Goal: Task Accomplishment & Management: Use online tool/utility

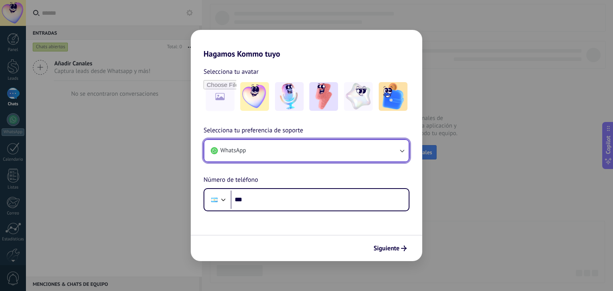
click at [337, 150] on button "WhatsApp" at bounding box center [306, 151] width 204 height 22
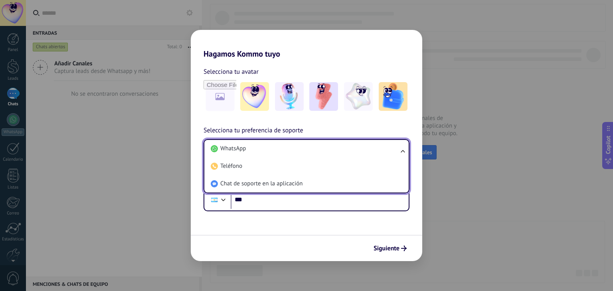
click at [337, 150] on li "WhatsApp" at bounding box center [305, 149] width 195 height 18
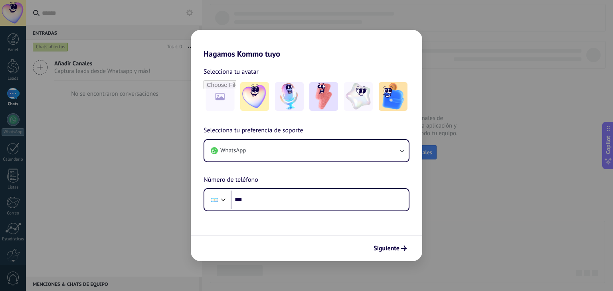
click at [160, 175] on div "Hagamos Kommo tuyo Selecciona tu avatar Selecciona tu preferencia de soporte Wh…" at bounding box center [306, 145] width 613 height 291
click at [505, 231] on div "Hagamos Kommo tuyo Selecciona tu avatar Selecciona tu preferencia de soporte Wh…" at bounding box center [306, 145] width 613 height 291
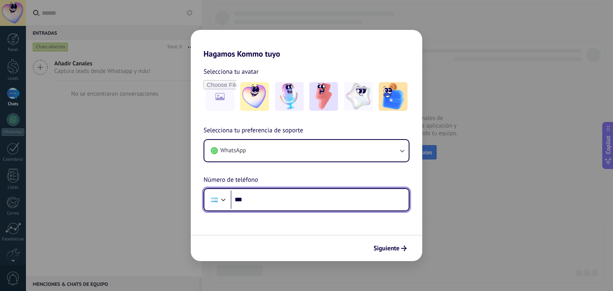
click at [258, 198] on input "***" at bounding box center [320, 200] width 178 height 18
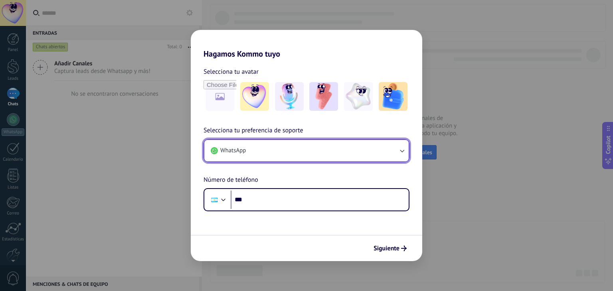
click at [230, 152] on span "WhatsApp" at bounding box center [233, 151] width 26 height 8
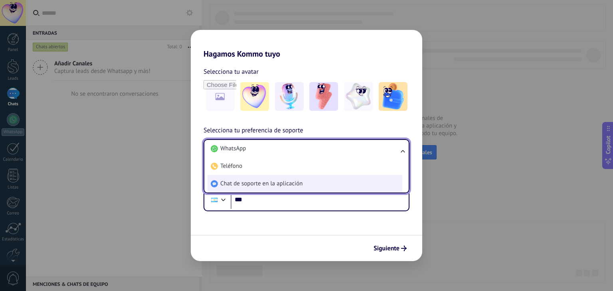
click at [249, 186] on span "Chat de soporte en la aplicación" at bounding box center [261, 184] width 82 height 8
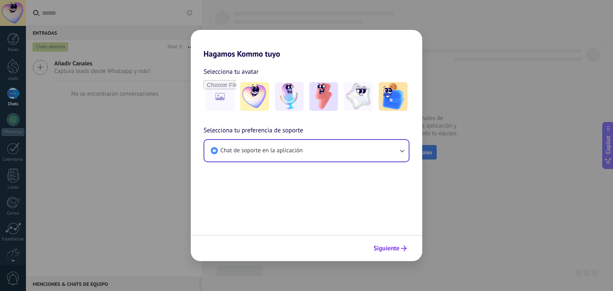
click at [404, 246] on use "submit" at bounding box center [404, 249] width 6 height 6
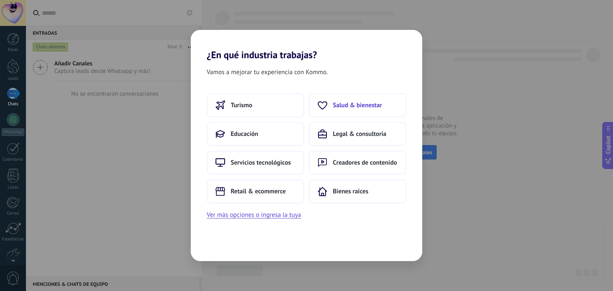
click at [346, 104] on span "Salud & bienestar" at bounding box center [357, 105] width 49 height 8
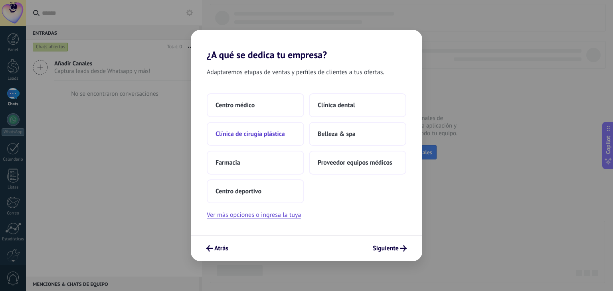
click at [270, 137] on span "Clínica de cirugía plástica" at bounding box center [250, 134] width 69 height 8
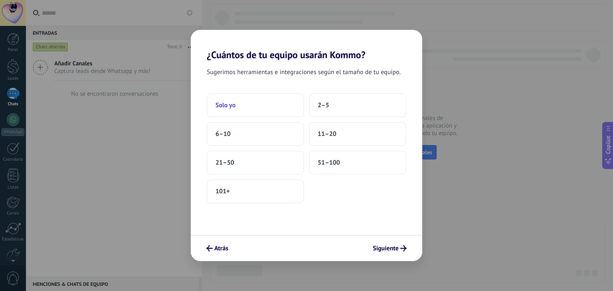
click at [265, 105] on button "Solo yo" at bounding box center [255, 105] width 97 height 24
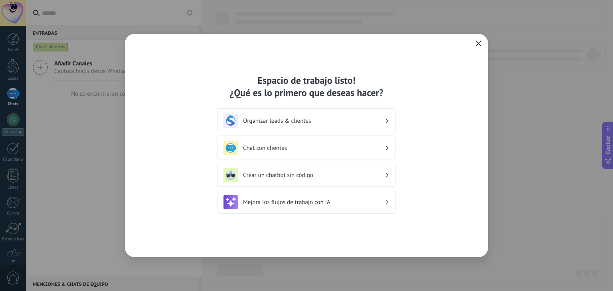
click at [479, 43] on use "button" at bounding box center [479, 43] width 6 height 6
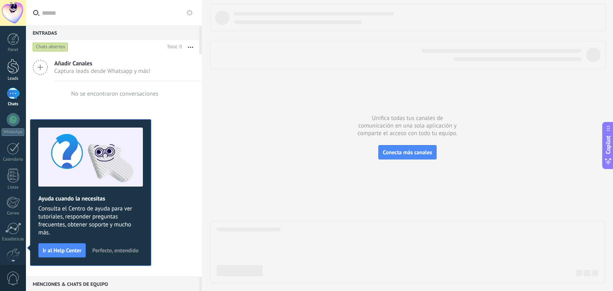
click at [13, 70] on div at bounding box center [13, 66] width 12 height 15
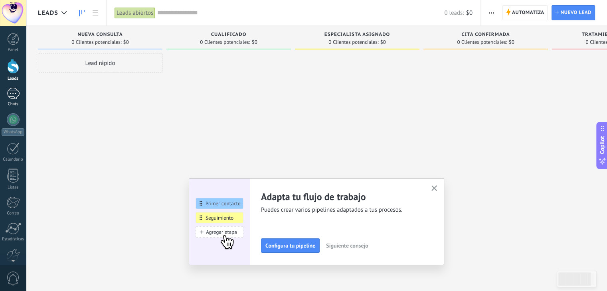
click at [12, 106] on div "Chats" at bounding box center [13, 104] width 23 height 5
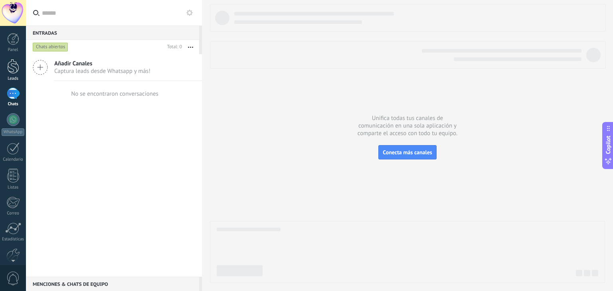
click at [11, 73] on link "Leads" at bounding box center [13, 70] width 26 height 22
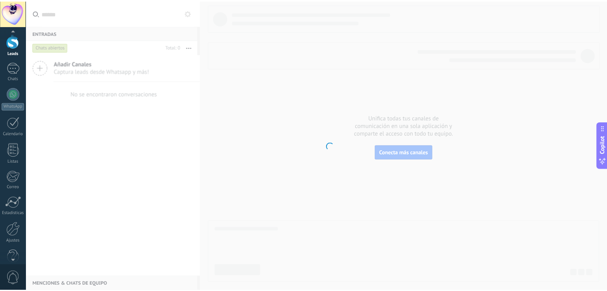
scroll to position [40, 0]
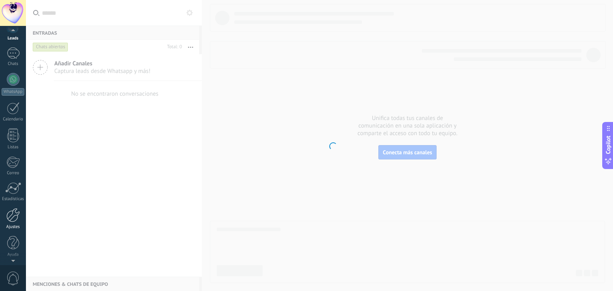
click at [13, 221] on div at bounding box center [13, 215] width 14 height 14
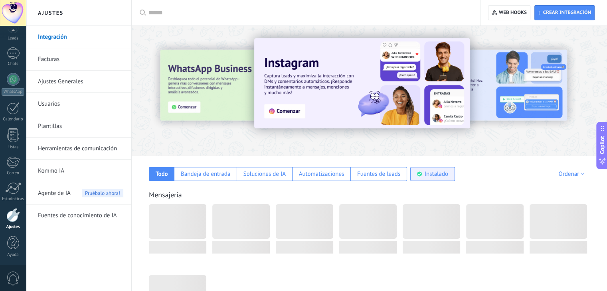
click at [444, 176] on div "Instalado" at bounding box center [437, 174] width 24 height 8
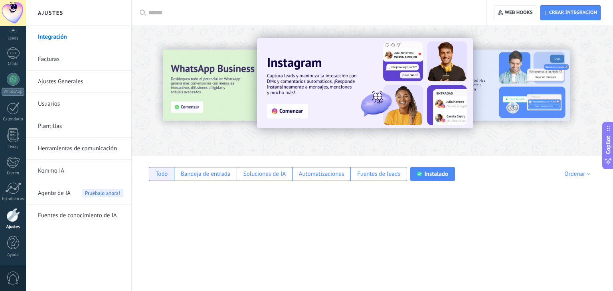
click at [169, 171] on div "Todo" at bounding box center [161, 174] width 25 height 14
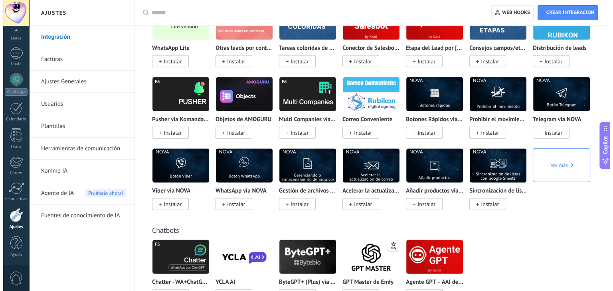
scroll to position [1676, 0]
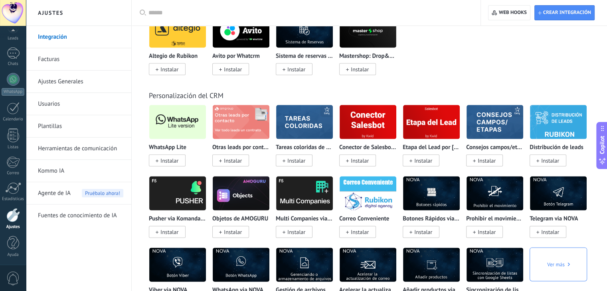
click at [189, 136] on img at bounding box center [177, 122] width 57 height 39
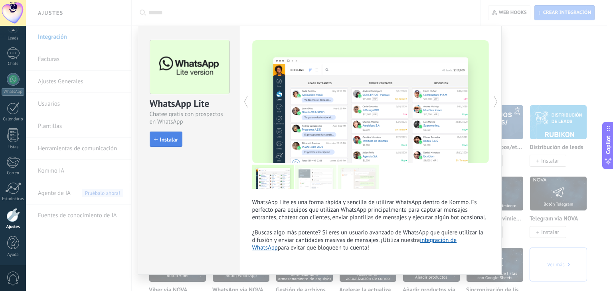
click at [174, 141] on span "Instalar" at bounding box center [169, 140] width 18 height 6
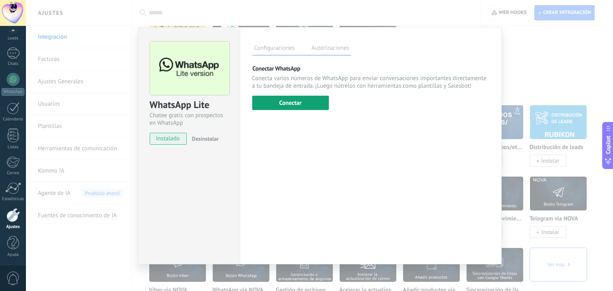
click at [315, 105] on button "Conectar" at bounding box center [290, 103] width 77 height 14
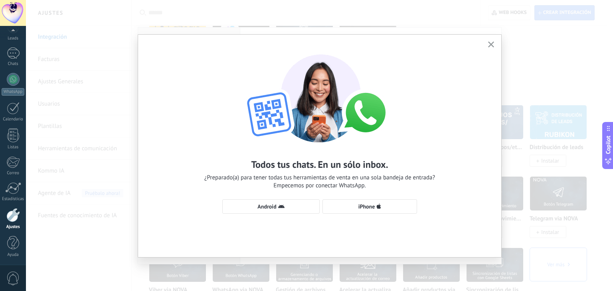
click at [490, 46] on use "button" at bounding box center [491, 45] width 6 height 6
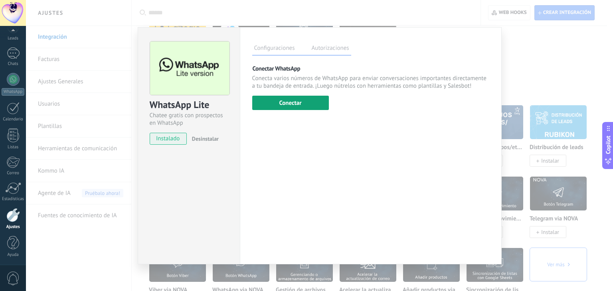
click at [306, 103] on button "Conectar" at bounding box center [290, 103] width 77 height 14
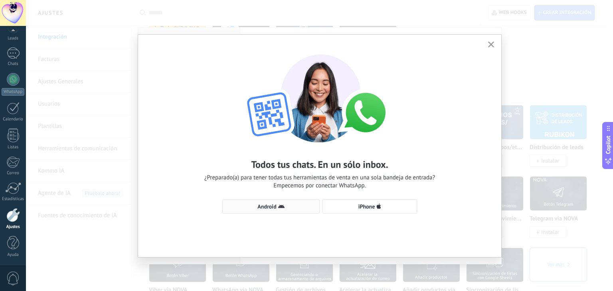
click at [288, 210] on button "Android" at bounding box center [270, 207] width 97 height 14
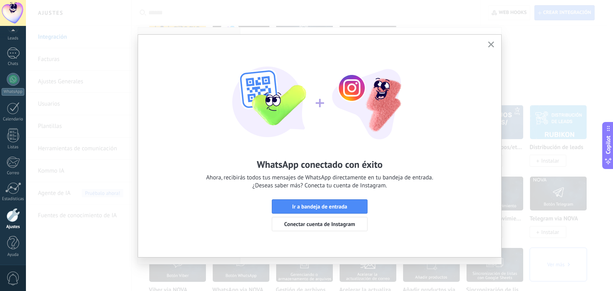
click at [353, 206] on span "Ir a bandeja de entrada" at bounding box center [319, 207] width 87 height 6
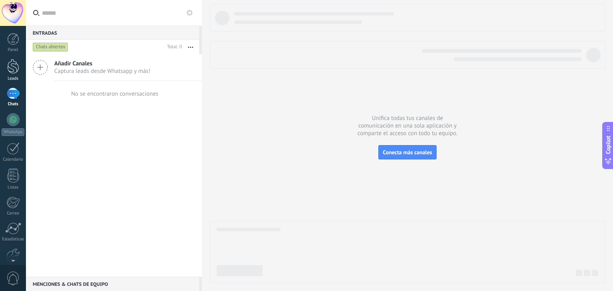
click at [17, 65] on div at bounding box center [13, 66] width 12 height 15
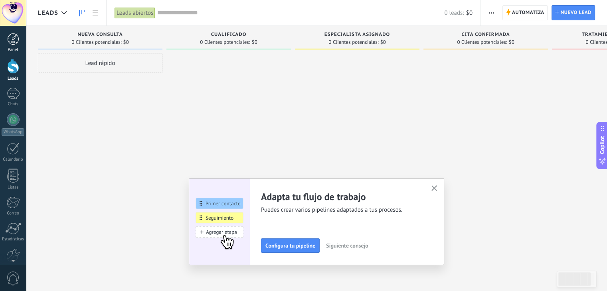
click at [13, 44] on div at bounding box center [13, 39] width 12 height 12
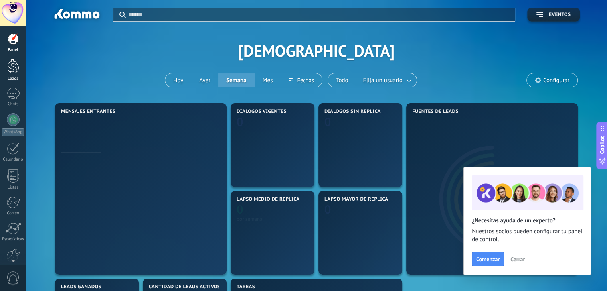
click at [9, 73] on div at bounding box center [13, 66] width 12 height 15
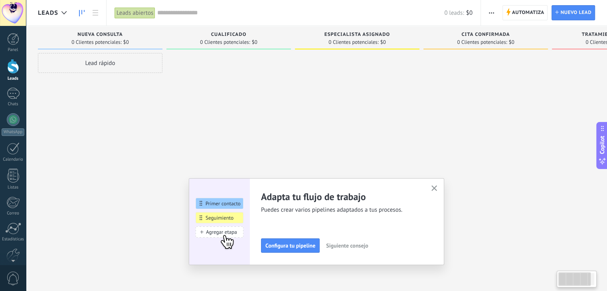
click at [434, 189] on button "button" at bounding box center [434, 189] width 10 height 11
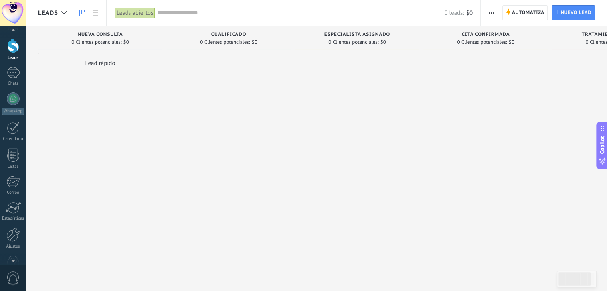
scroll to position [40, 0]
click at [15, 216] on div at bounding box center [13, 215] width 14 height 14
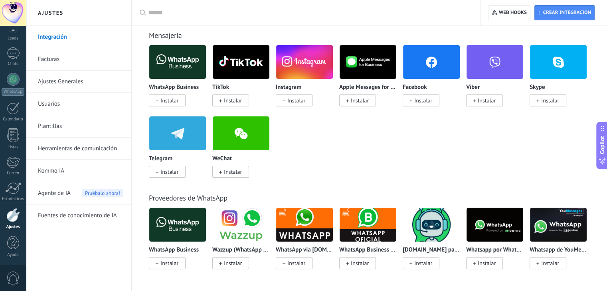
click at [15, 219] on div at bounding box center [13, 215] width 14 height 14
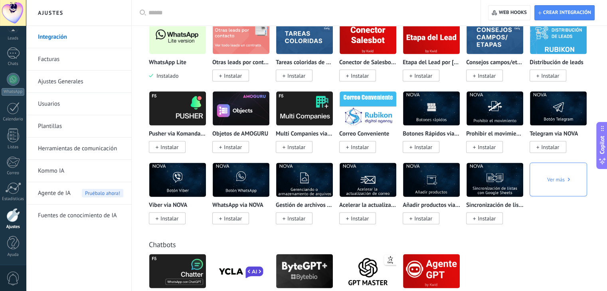
scroll to position [1676, 0]
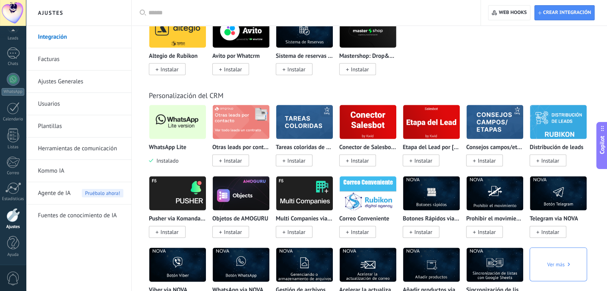
click at [180, 130] on img at bounding box center [177, 122] width 57 height 39
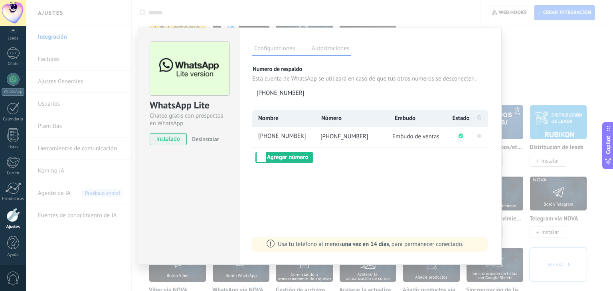
click at [557, 73] on div "WhatsApp Lite Chatee gratis con prospectos en WhatsApp instalado Desinstalar Co…" at bounding box center [319, 145] width 587 height 291
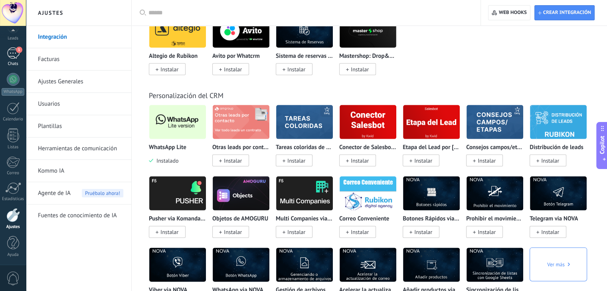
click at [13, 55] on div "1" at bounding box center [13, 53] width 13 height 12
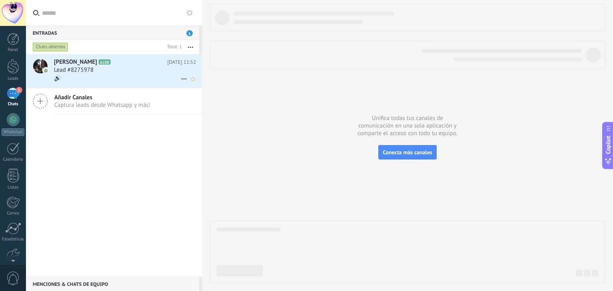
click at [140, 75] on div "🔊" at bounding box center [125, 78] width 142 height 8
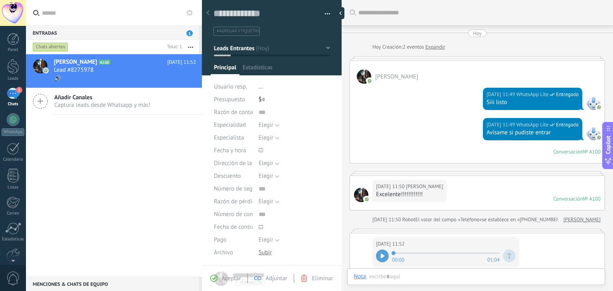
scroll to position [151, 0]
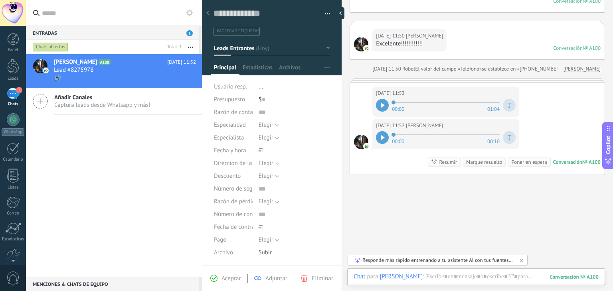
click at [386, 136] on div at bounding box center [382, 137] width 13 height 13
click at [380, 102] on div at bounding box center [382, 105] width 13 height 13
click at [6, 75] on link "Leads" at bounding box center [13, 70] width 26 height 22
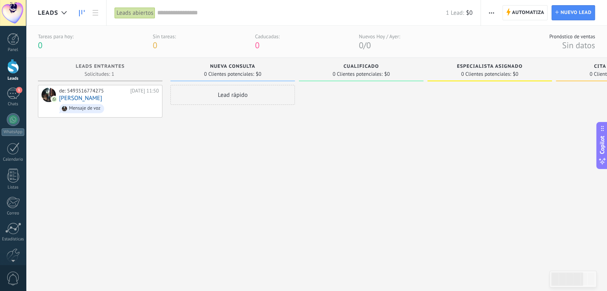
click at [396, 172] on div at bounding box center [361, 178] width 125 height 187
click at [13, 47] on link "Panel" at bounding box center [13, 43] width 26 height 20
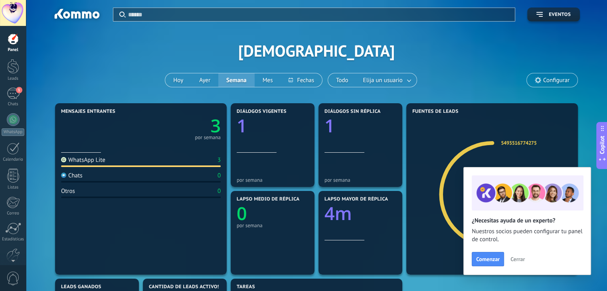
click at [601, 91] on div "Aplicar Eventos christianbenavidezmkt [DATE] [DATE] Semana Mes Todo Elija un us…" at bounding box center [316, 282] width 581 height 565
click at [8, 96] on div "1" at bounding box center [13, 94] width 13 height 12
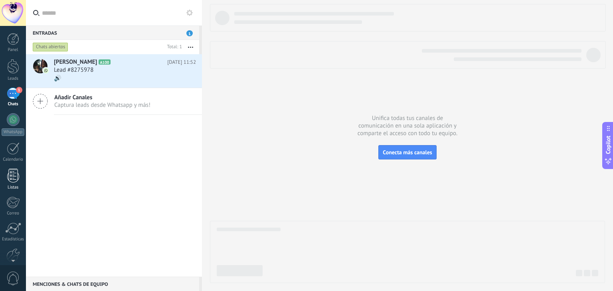
click at [9, 184] on link "Listas" at bounding box center [13, 180] width 26 height 22
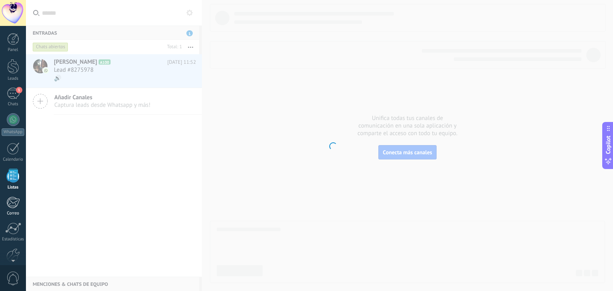
click at [10, 211] on div "Correo" at bounding box center [13, 213] width 23 height 5
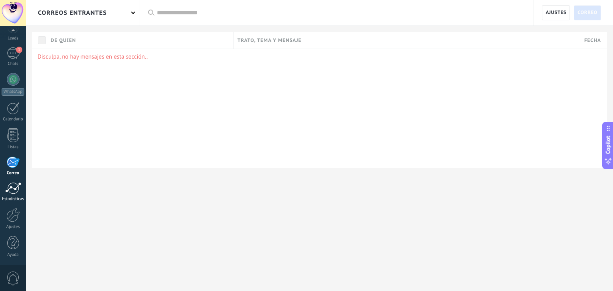
click at [13, 195] on link "Estadísticas" at bounding box center [13, 192] width 26 height 20
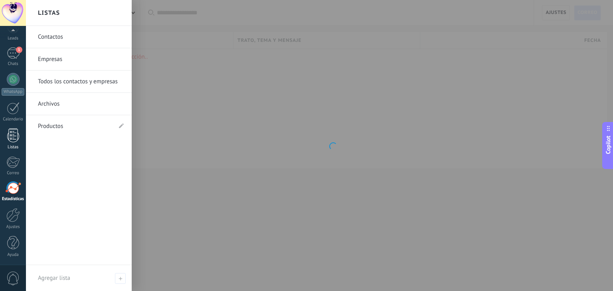
click at [13, 142] on div at bounding box center [13, 136] width 12 height 14
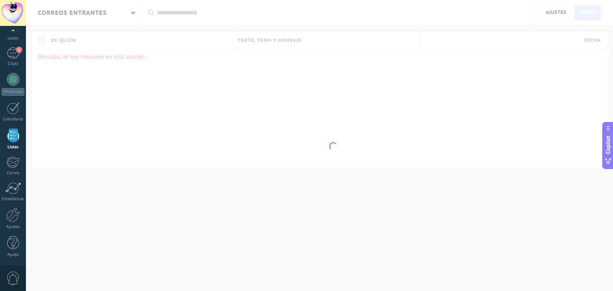
scroll to position [20, 0]
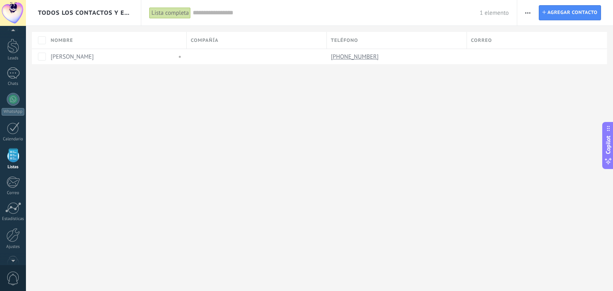
click at [434, 166] on div "Todos los contactos y empresas Lista completa Aplicar 1 elemento Lista completa…" at bounding box center [319, 145] width 587 height 291
click at [9, 69] on div "1" at bounding box center [13, 73] width 13 height 12
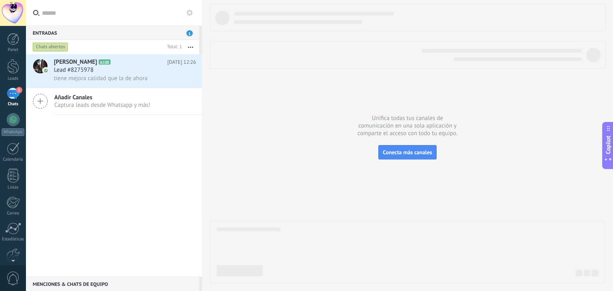
click at [99, 169] on div "[PERSON_NAME] A100 [DATE] 12:26 Lead #8275978 tiene mejora calidad que la de ah…" at bounding box center [114, 165] width 176 height 223
click at [11, 72] on div at bounding box center [13, 66] width 12 height 15
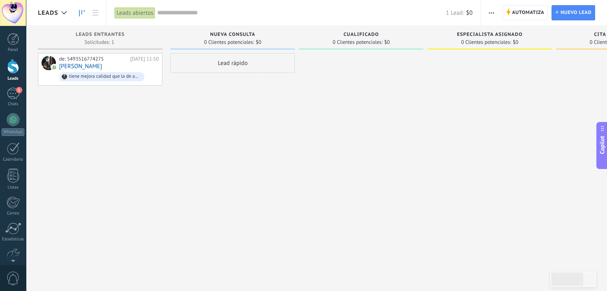
click at [606, 152] on span "Copilot" at bounding box center [602, 145] width 8 height 18
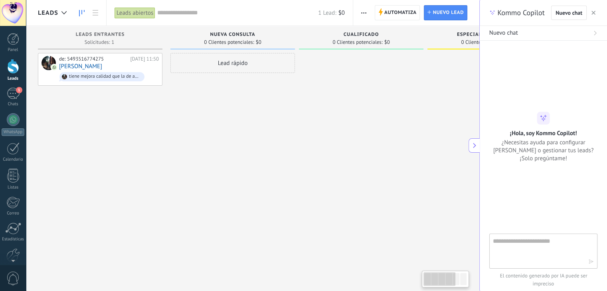
type textarea "**********"
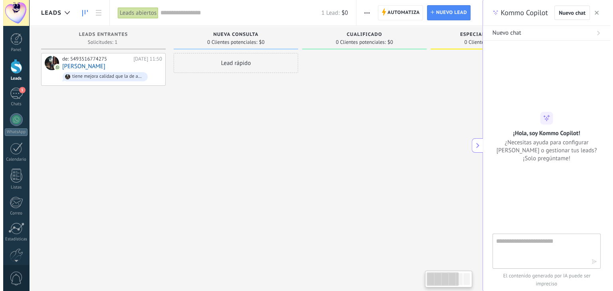
scroll to position [12, 0]
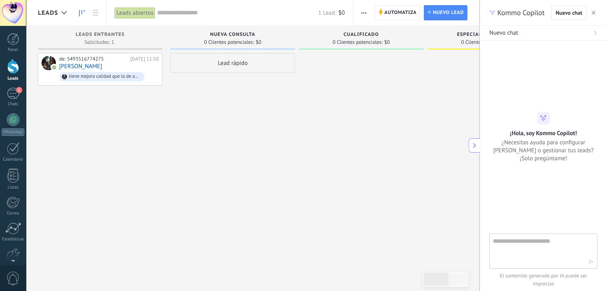
click at [392, 172] on div at bounding box center [361, 146] width 125 height 187
click at [12, 94] on div "1" at bounding box center [13, 94] width 13 height 12
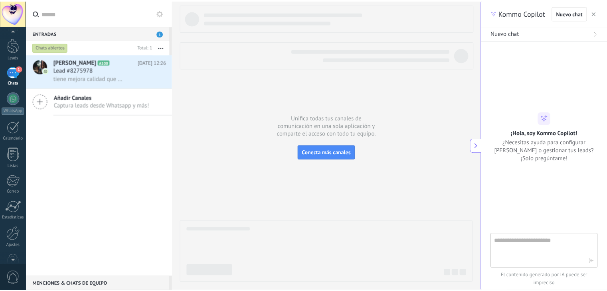
scroll to position [40, 0]
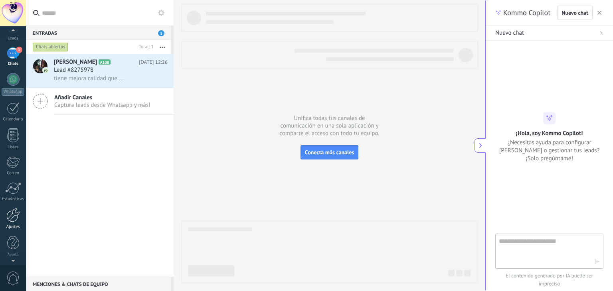
click at [15, 219] on div at bounding box center [13, 215] width 14 height 14
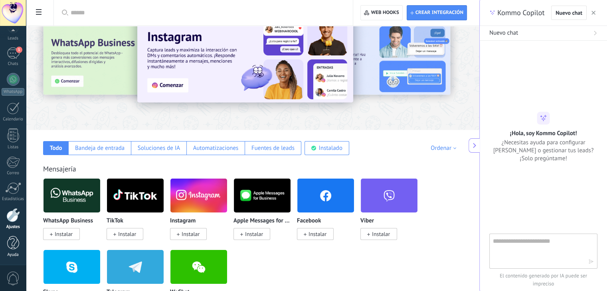
scroll to position [40, 0]
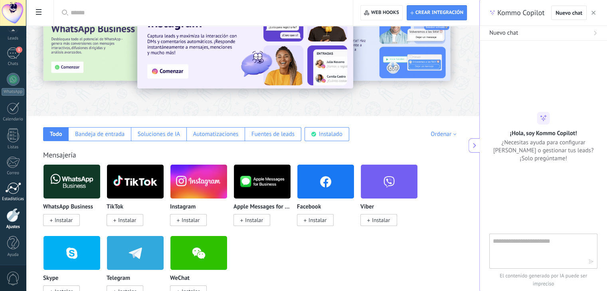
click at [18, 194] on link "Estadísticas" at bounding box center [13, 192] width 26 height 20
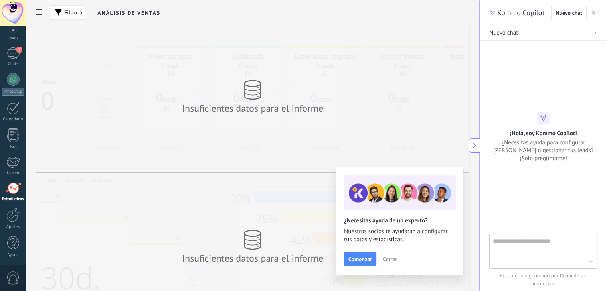
click at [593, 13] on use "button" at bounding box center [594, 13] width 4 height 4
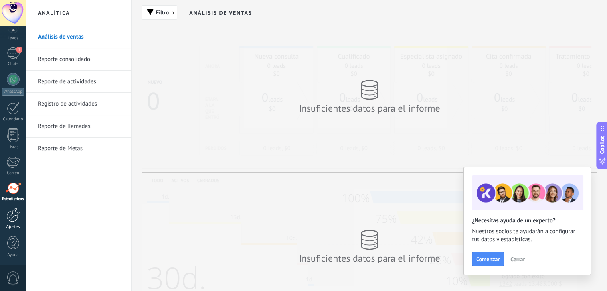
click at [11, 222] on link "Ajustes" at bounding box center [13, 219] width 26 height 22
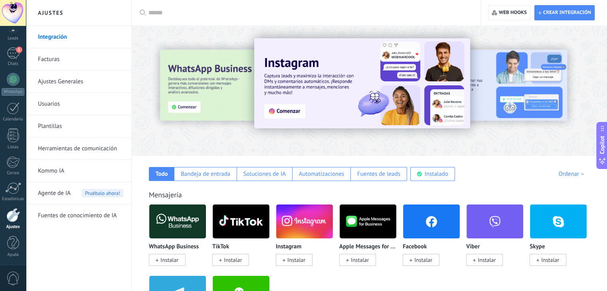
click at [71, 170] on link "Kommo IA" at bounding box center [80, 171] width 85 height 22
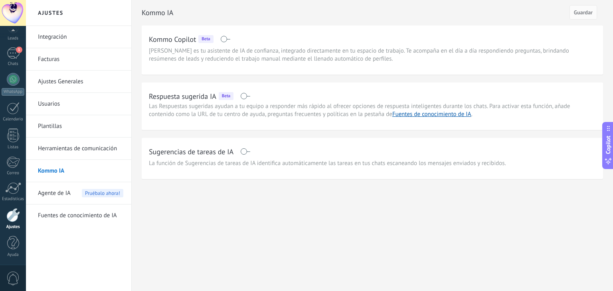
click at [69, 202] on span "Agente de IA" at bounding box center [54, 193] width 33 height 22
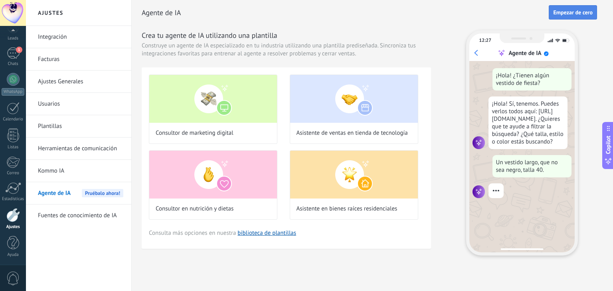
click at [572, 14] on span "Empezar de cero" at bounding box center [573, 13] width 40 height 6
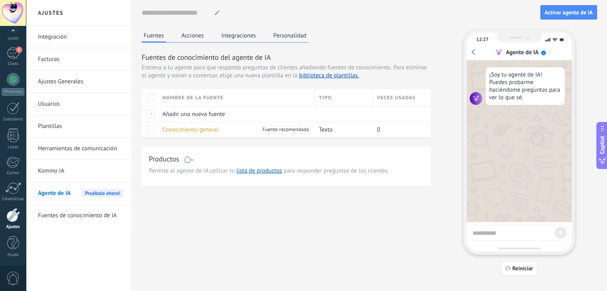
click at [198, 37] on button "Acciones" at bounding box center [193, 36] width 26 height 12
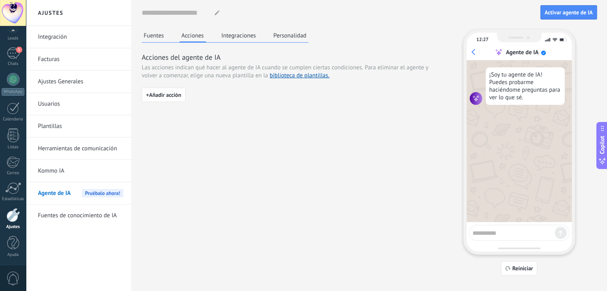
click at [247, 37] on button "Integraciones" at bounding box center [239, 36] width 39 height 12
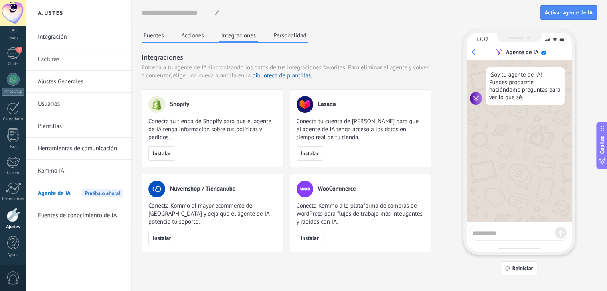
click at [306, 37] on button "Personalidad" at bounding box center [289, 36] width 37 height 12
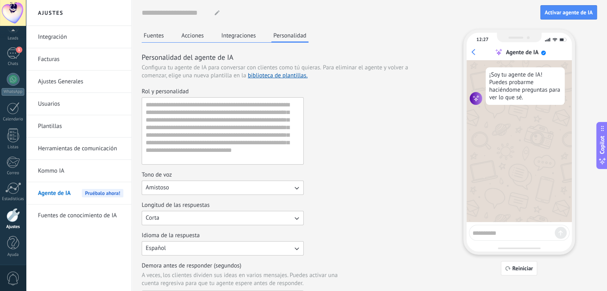
click at [162, 39] on button "Fuentes" at bounding box center [154, 36] width 24 height 12
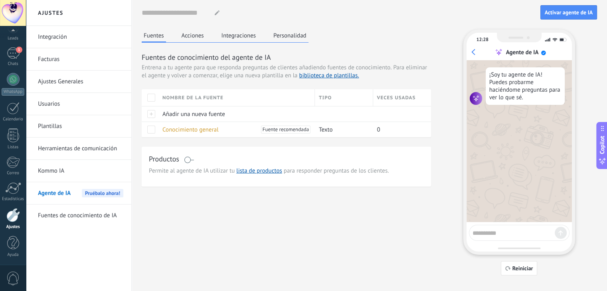
click at [54, 187] on span "Agente de IA" at bounding box center [54, 193] width 33 height 22
click at [285, 37] on button "Personalidad" at bounding box center [289, 36] width 37 height 12
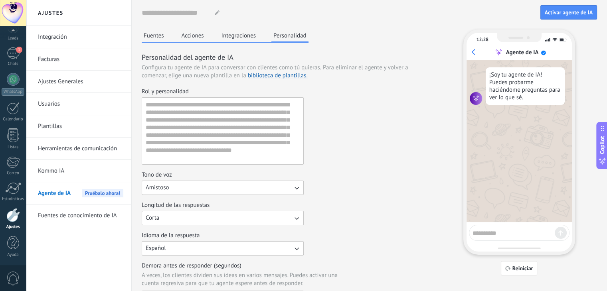
click at [242, 37] on button "Integraciones" at bounding box center [239, 36] width 39 height 12
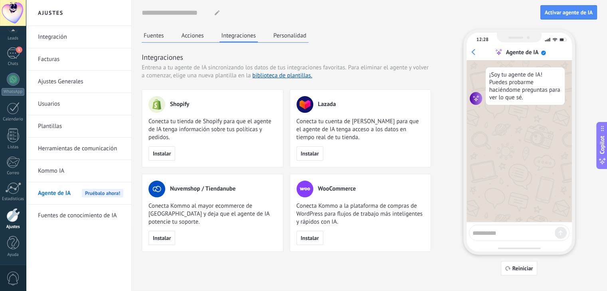
click at [190, 34] on button "Acciones" at bounding box center [193, 36] width 26 height 12
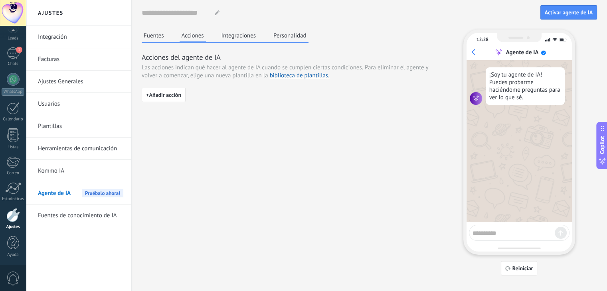
click at [150, 36] on button "Fuentes" at bounding box center [154, 36] width 24 height 12
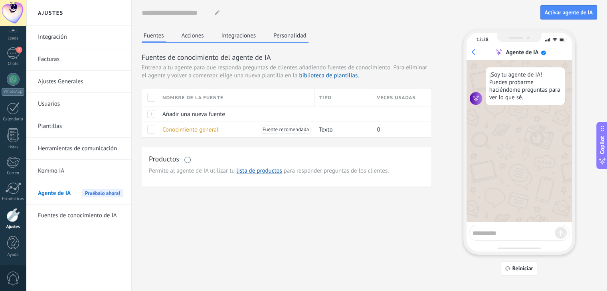
click at [200, 36] on button "Acciones" at bounding box center [193, 36] width 26 height 12
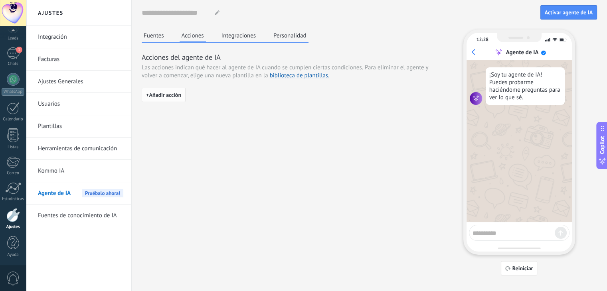
click at [169, 95] on span "+ Añadir acción" at bounding box center [163, 95] width 35 height 6
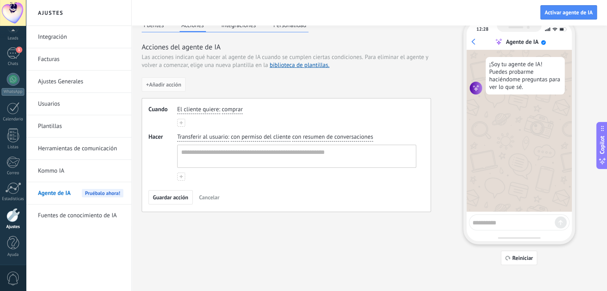
click at [239, 110] on span "comprar" at bounding box center [232, 110] width 21 height 8
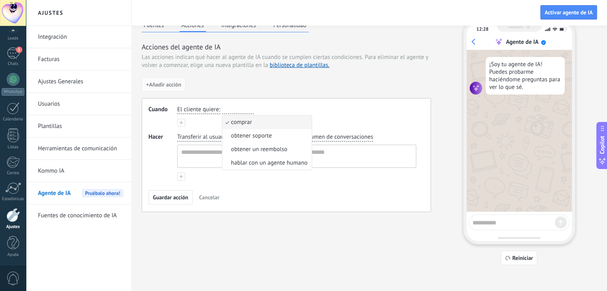
click at [279, 91] on div "+ Añadir acción Cuando El cliente quiere : comprar comprar obtener soporte obte…" at bounding box center [286, 144] width 289 height 135
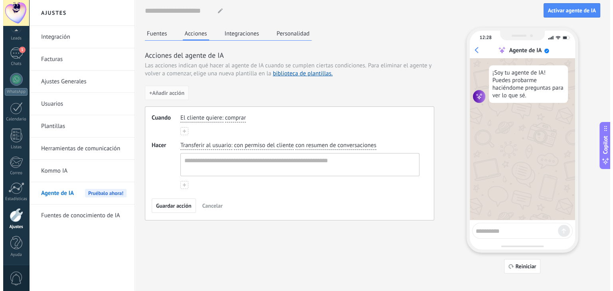
scroll to position [0, 0]
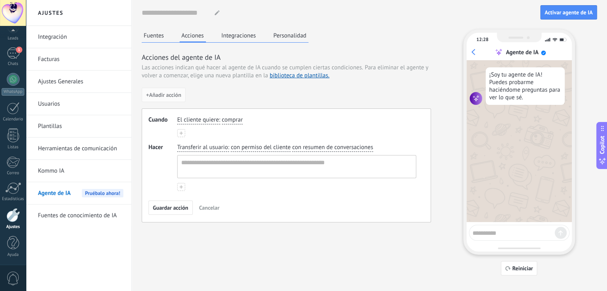
click at [231, 34] on button "Integraciones" at bounding box center [239, 36] width 39 height 12
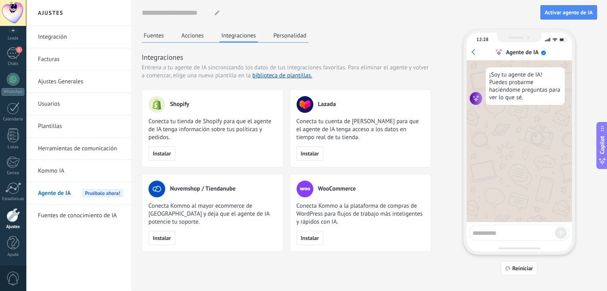
click at [196, 34] on button "Acciones" at bounding box center [193, 36] width 26 height 12
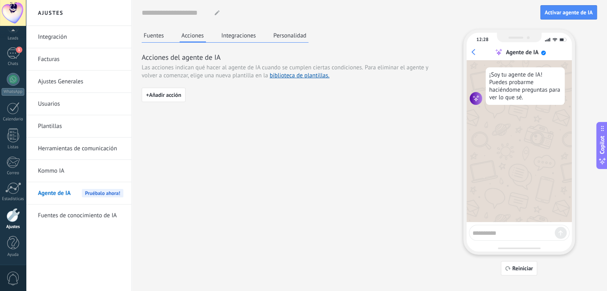
click at [154, 36] on button "Fuentes" at bounding box center [154, 36] width 24 height 12
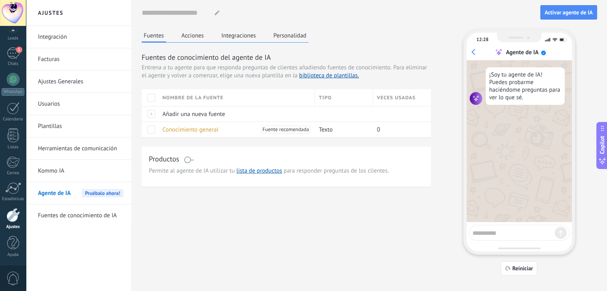
click at [57, 170] on link "Kommo IA" at bounding box center [80, 171] width 85 height 22
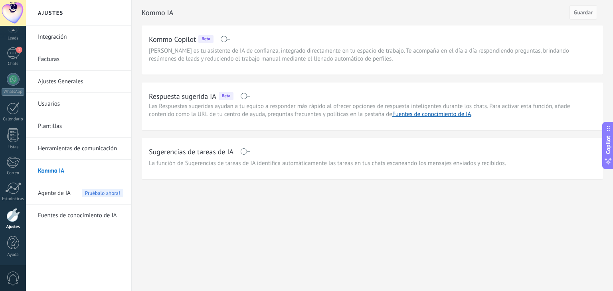
click at [245, 98] on span at bounding box center [245, 96] width 10 height 6
click at [59, 194] on span "Agente de IA" at bounding box center [54, 193] width 33 height 22
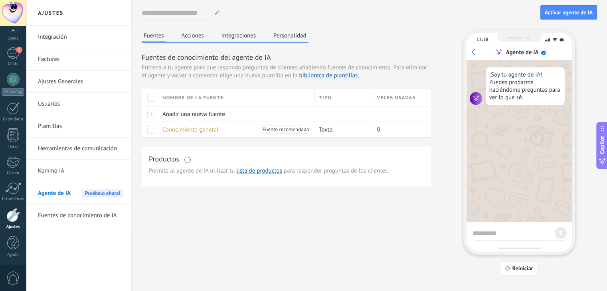
click at [206, 12] on input at bounding box center [175, 13] width 67 height 14
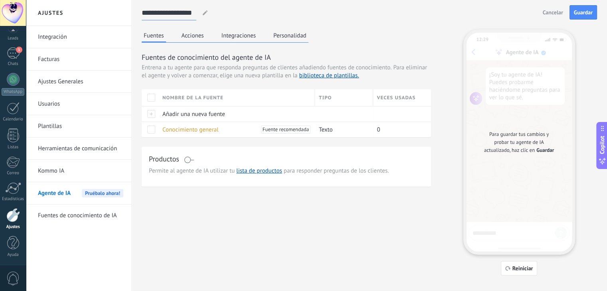
type input "**********"
click at [198, 13] on div at bounding box center [204, 12] width 12 height 5
click at [192, 13] on input "**********" at bounding box center [169, 13] width 55 height 14
drag, startPoint x: 196, startPoint y: 14, endPoint x: 187, endPoint y: 13, distance: 9.6
click at [187, 13] on div "**********" at bounding box center [176, 13] width 69 height 15
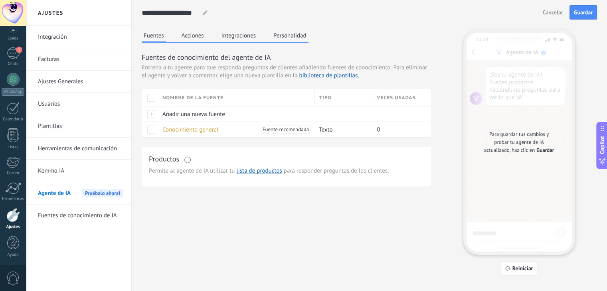
click at [208, 10] on div at bounding box center [205, 12] width 10 height 5
type input "**********"
click at [265, 257] on div "Fuentes Acciones Integraciones Personalidad Fuentes de conocimiento del agente …" at bounding box center [369, 153] width 455 height 246
click at [209, 115] on span "Añadir una nueva fuente" at bounding box center [193, 115] width 63 height 8
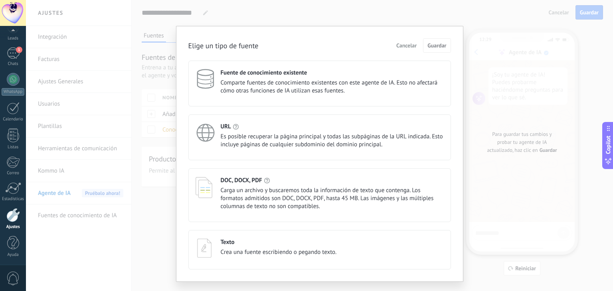
scroll to position [16, 0]
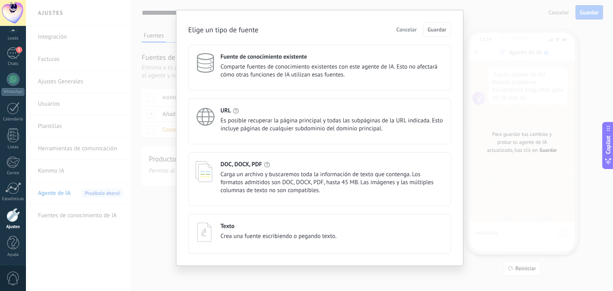
click at [348, 237] on div "Texto Crea una fuente escribiendo o pegando texto." at bounding box center [320, 233] width 248 height 20
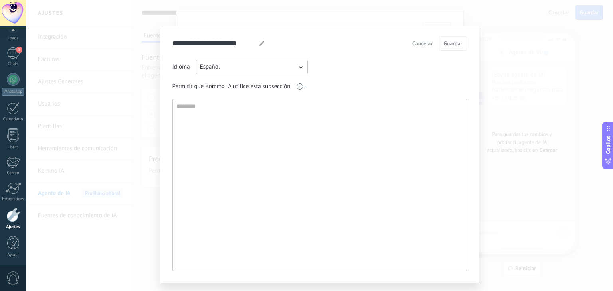
click at [334, 155] on textarea at bounding box center [319, 185] width 292 height 172
click at [324, 133] on textarea at bounding box center [319, 185] width 292 height 172
click at [425, 42] on span "Cancelar" at bounding box center [422, 44] width 20 height 6
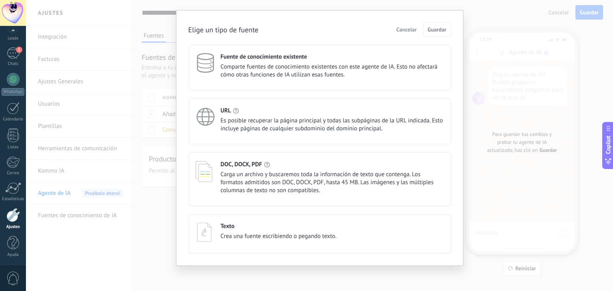
click at [399, 30] on span "Cancelar" at bounding box center [406, 30] width 20 height 6
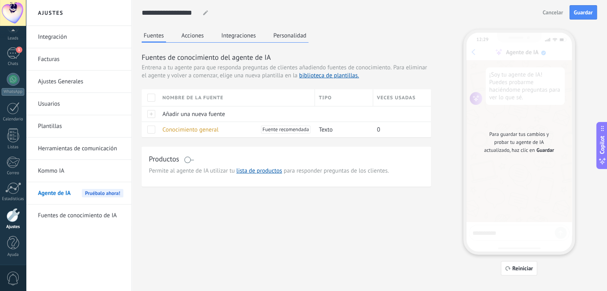
click at [299, 30] on button "Personalidad" at bounding box center [289, 36] width 37 height 12
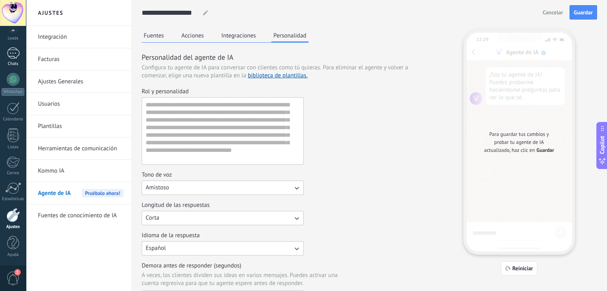
click at [13, 53] on div "1" at bounding box center [13, 53] width 13 height 12
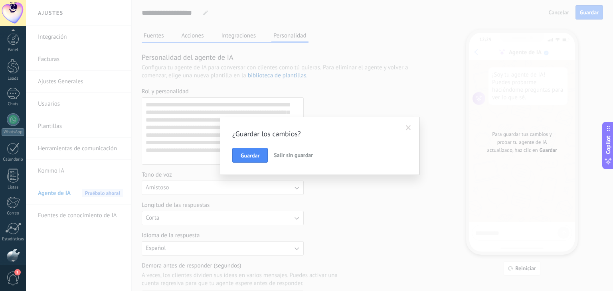
scroll to position [40, 0]
click at [295, 157] on span "Salir sin guardar" at bounding box center [293, 155] width 39 height 7
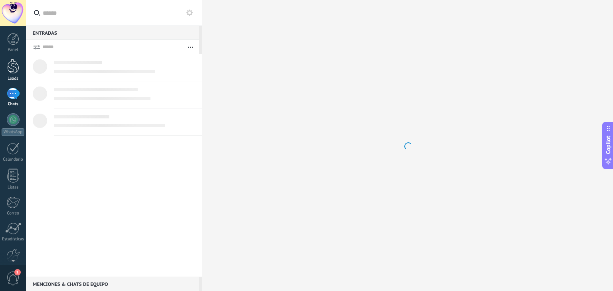
click at [10, 64] on div at bounding box center [13, 66] width 12 height 15
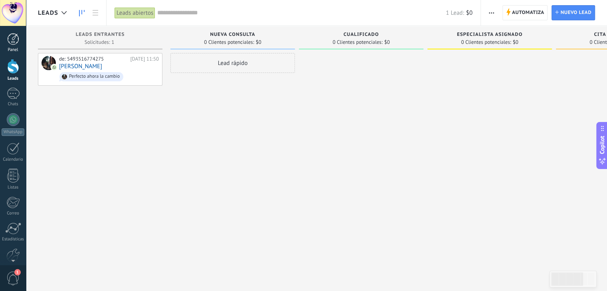
click at [12, 41] on div at bounding box center [13, 39] width 12 height 12
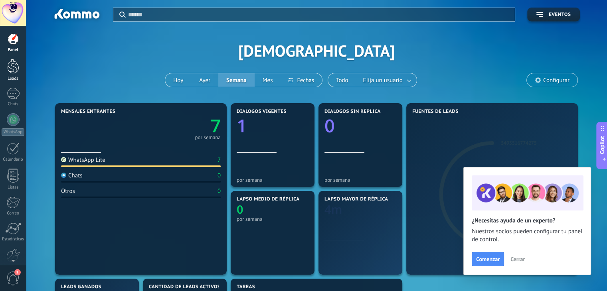
click at [19, 71] on div at bounding box center [13, 66] width 12 height 15
